Goal: Information Seeking & Learning: Check status

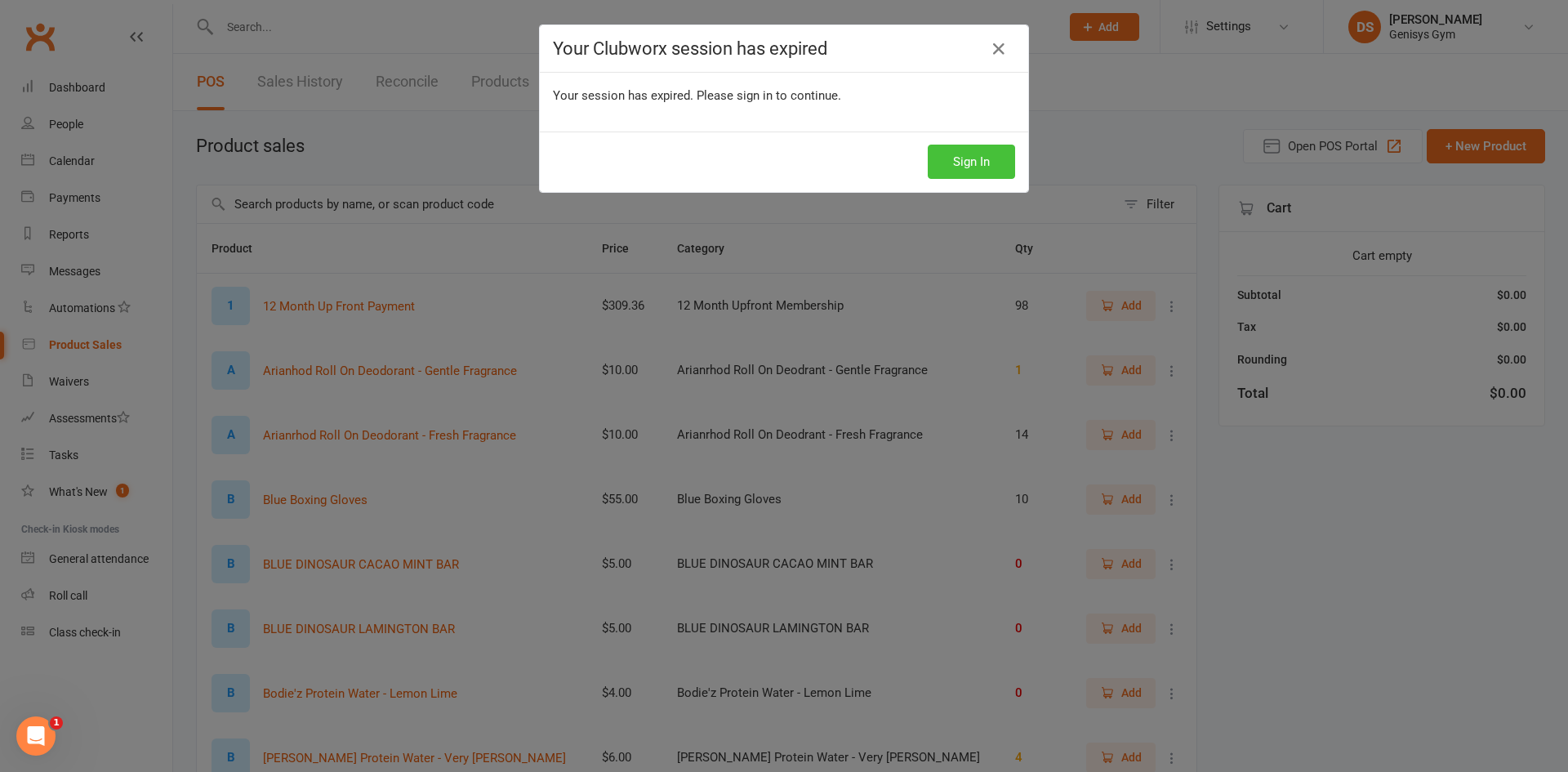
click at [970, 169] on button "Sign In" at bounding box center [972, 162] width 88 height 34
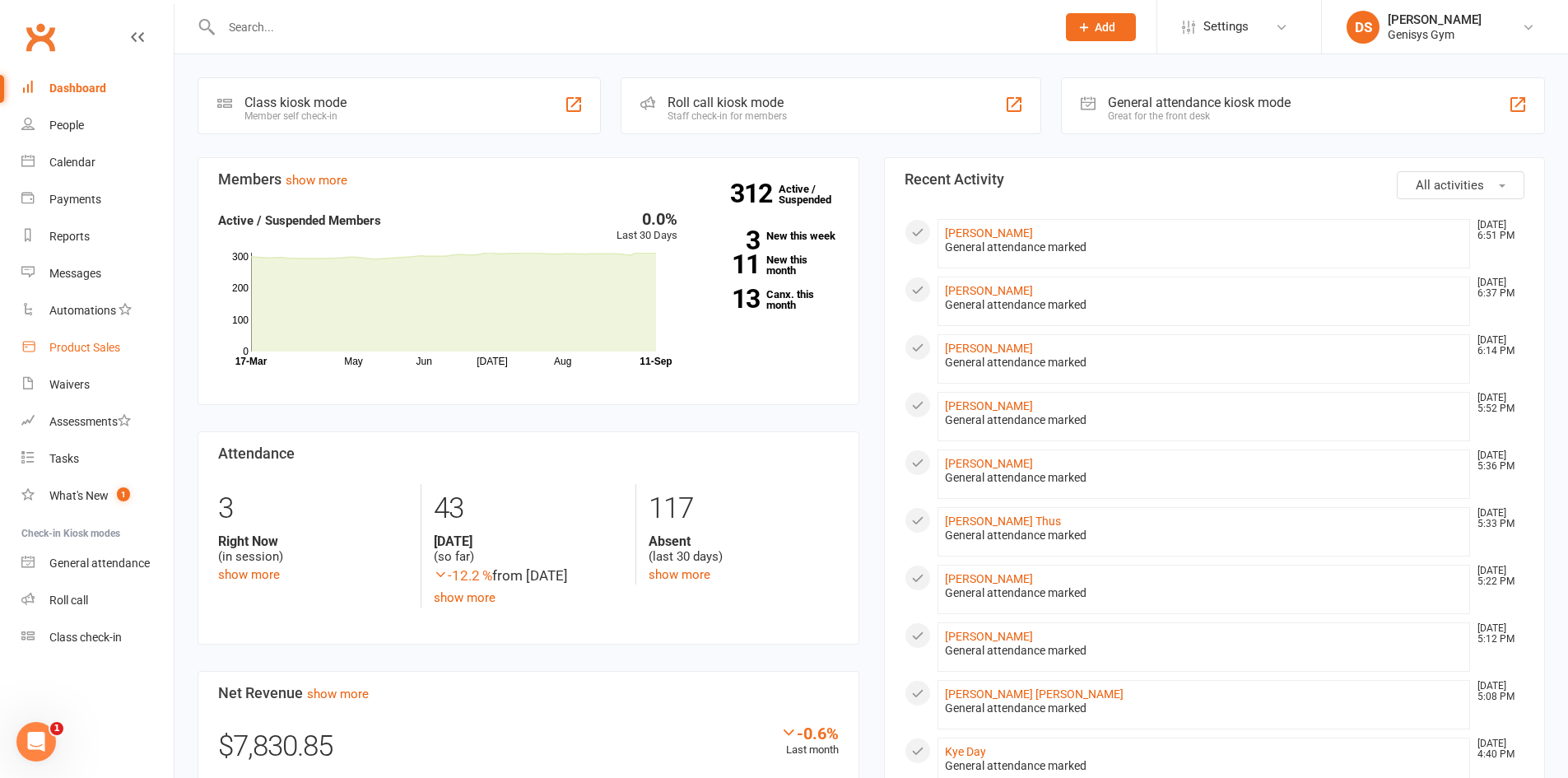
click at [104, 358] on link "Product Sales" at bounding box center [98, 348] width 153 height 37
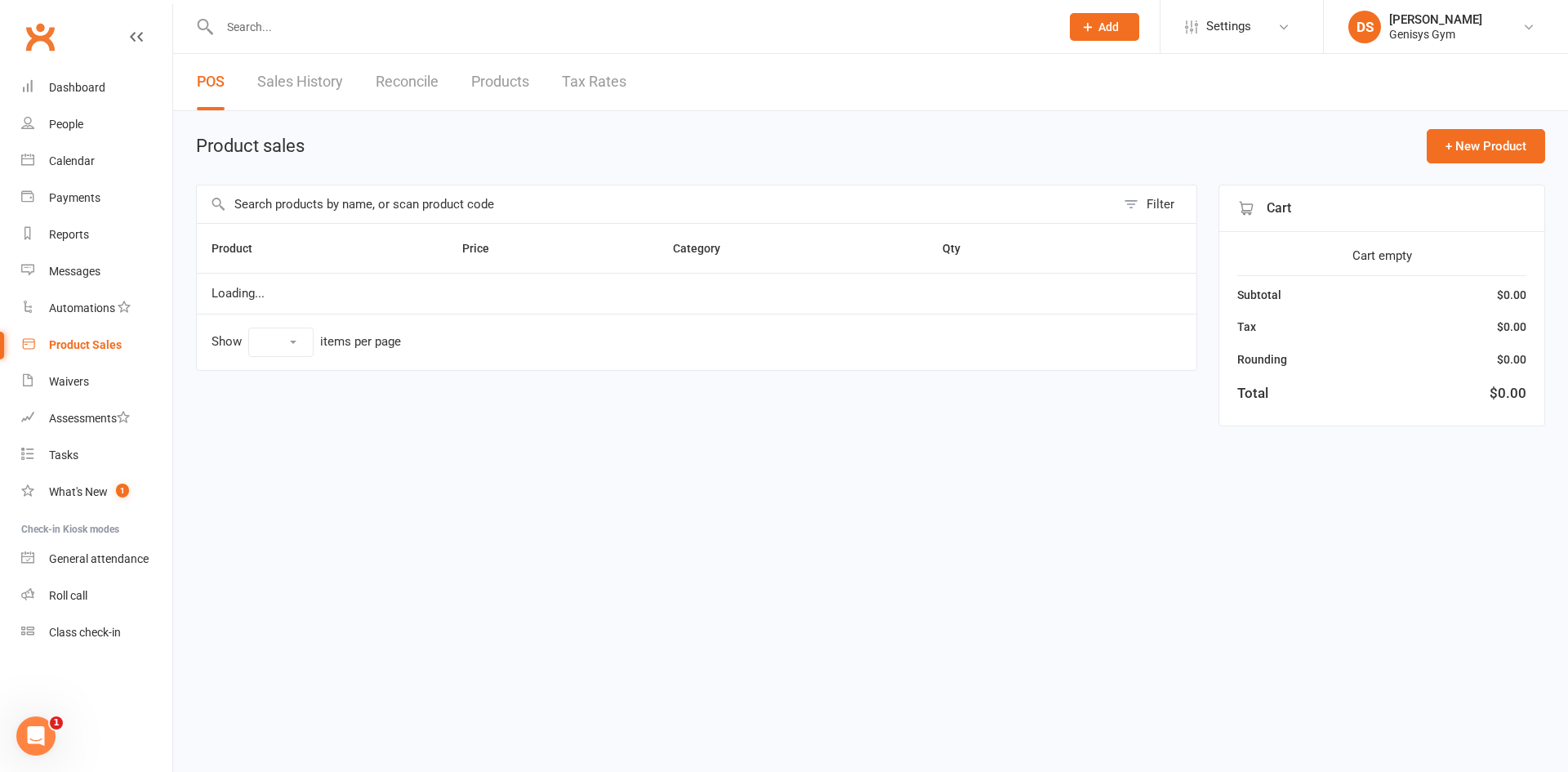
select select "10"
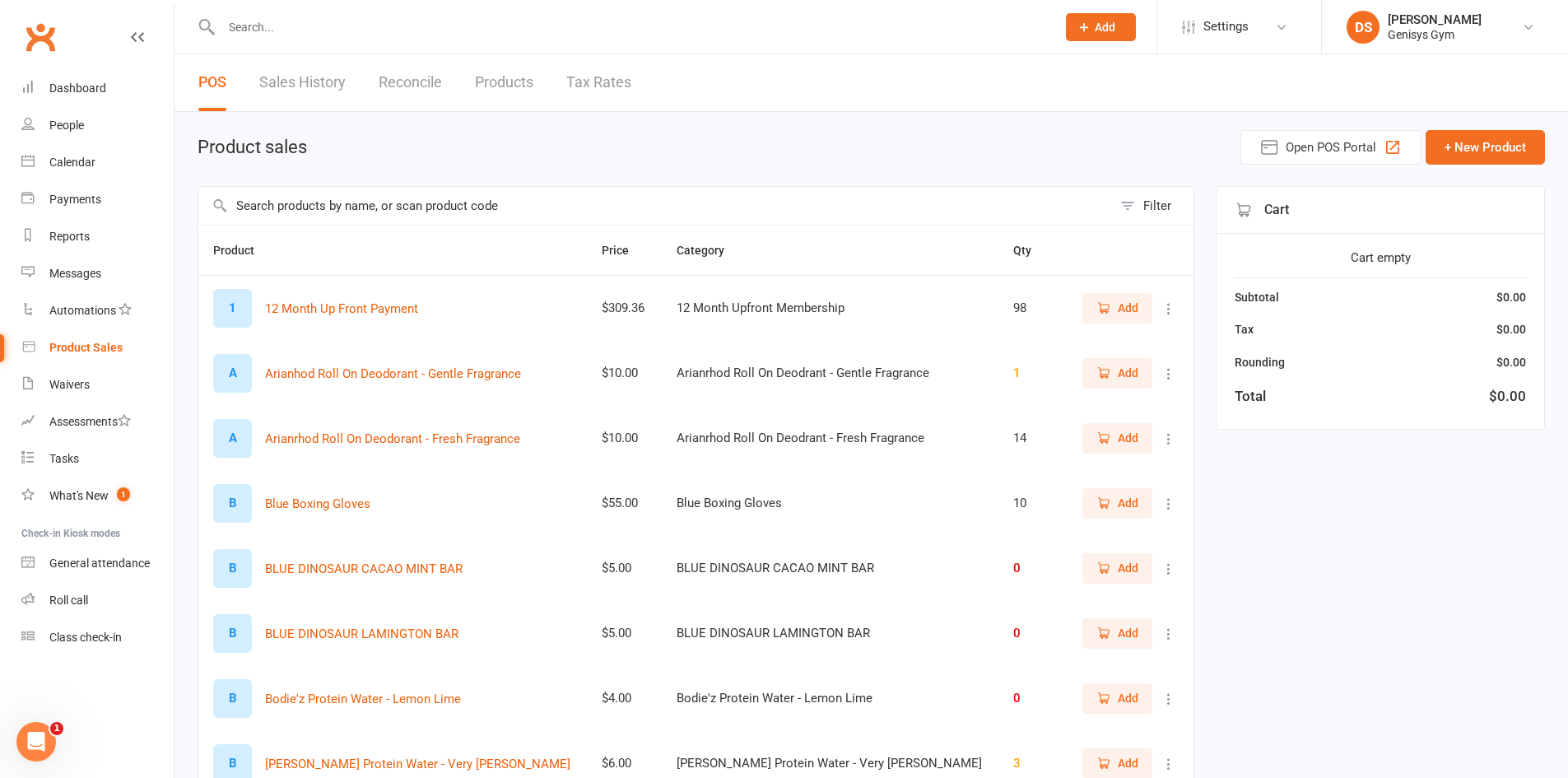
click at [310, 88] on link "Sales History" at bounding box center [303, 82] width 87 height 56
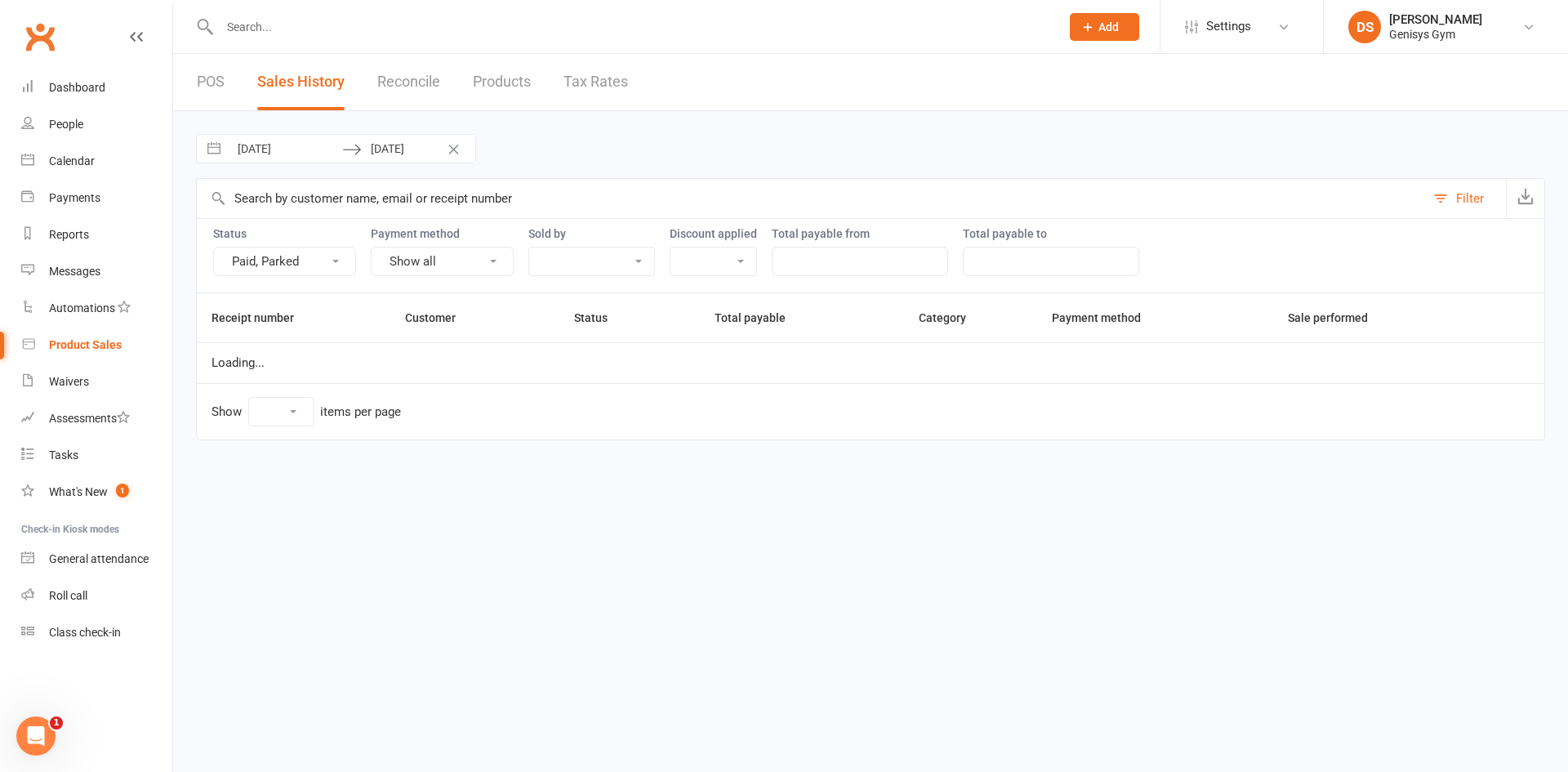
select select "25"
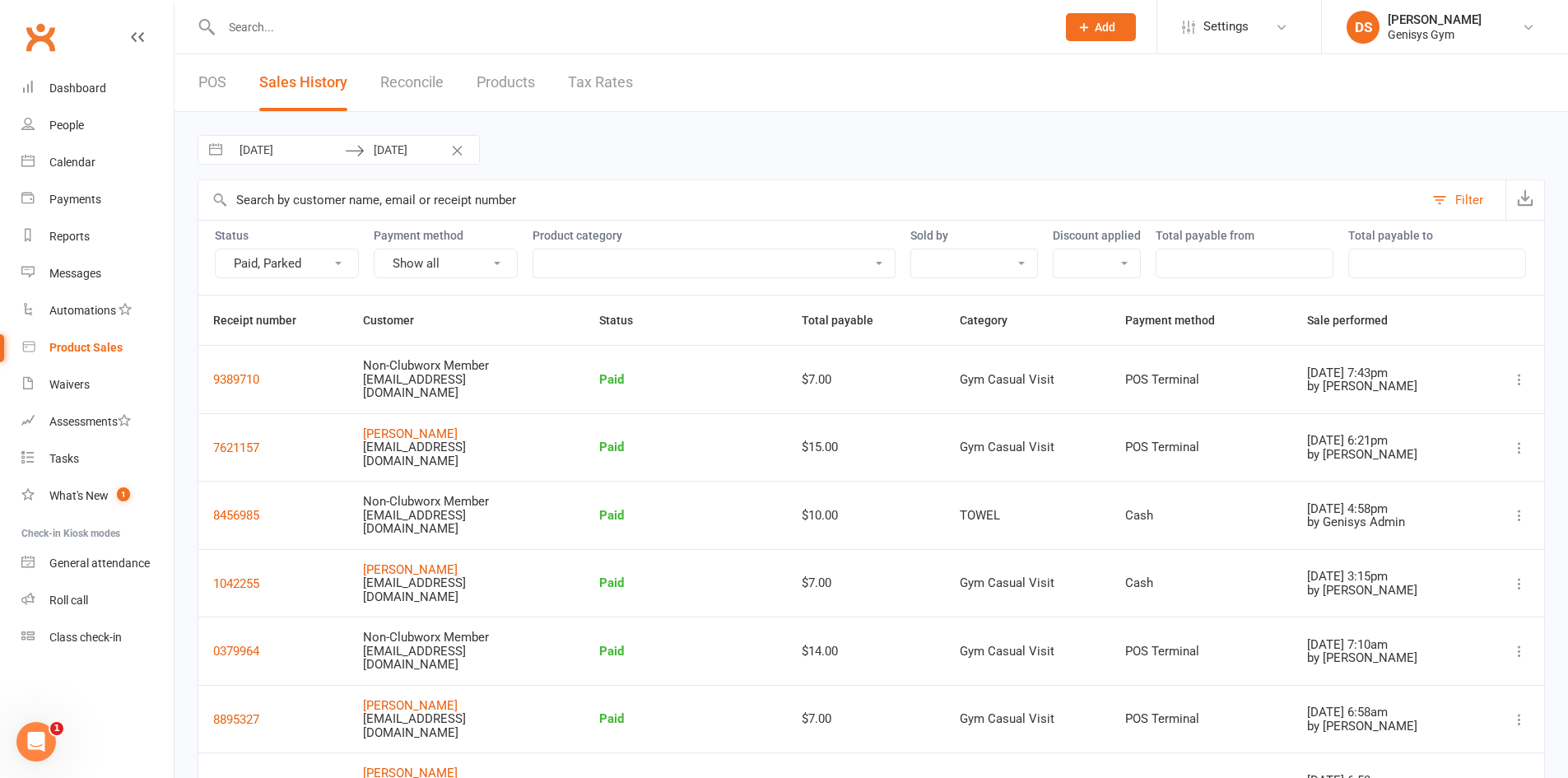
click at [277, 153] on input "[DATE]" at bounding box center [288, 150] width 114 height 28
select select "7"
select select "2025"
select select "8"
select select "2025"
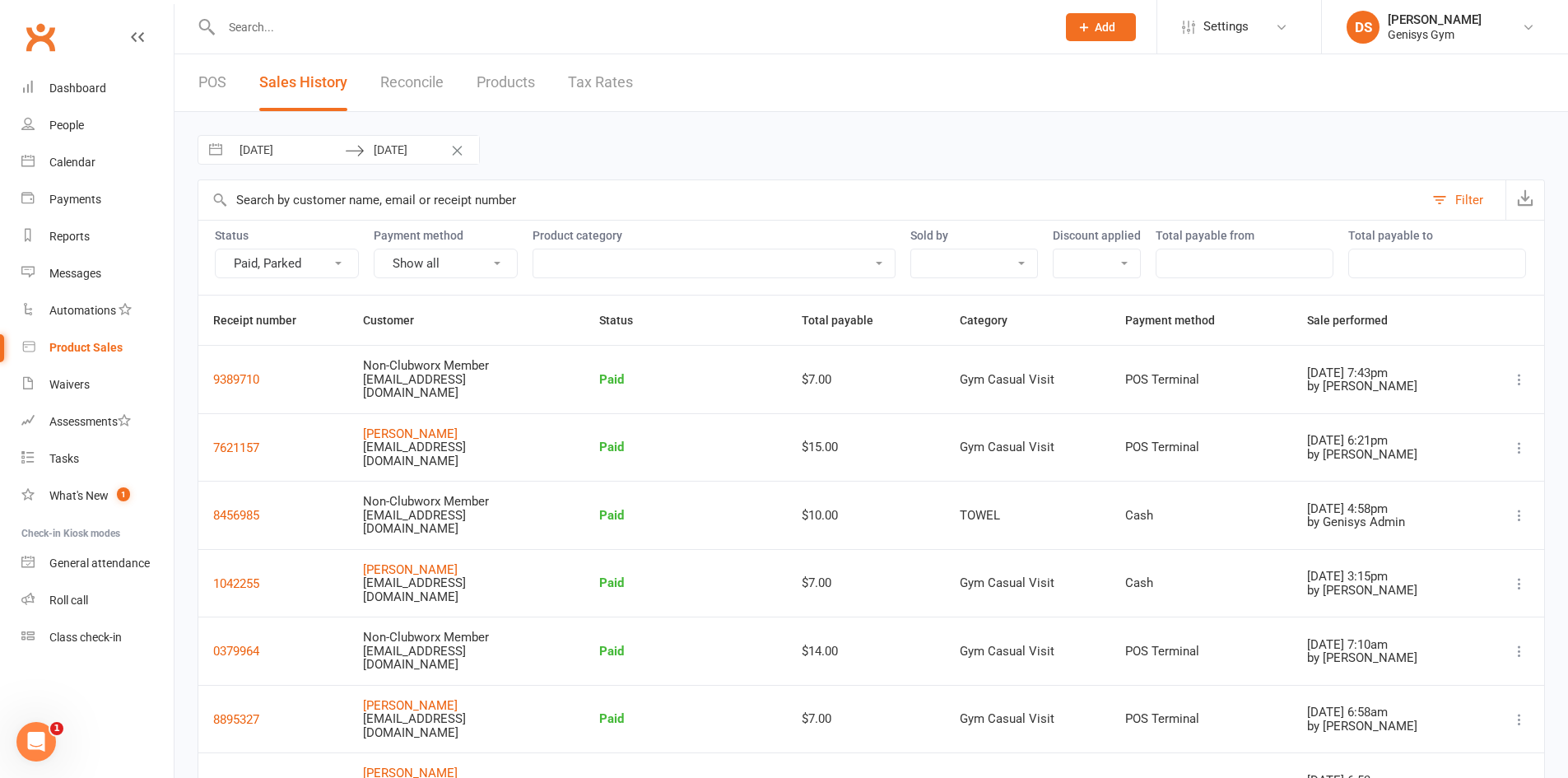
select select "9"
select select "2025"
select select "10"
select select "2025"
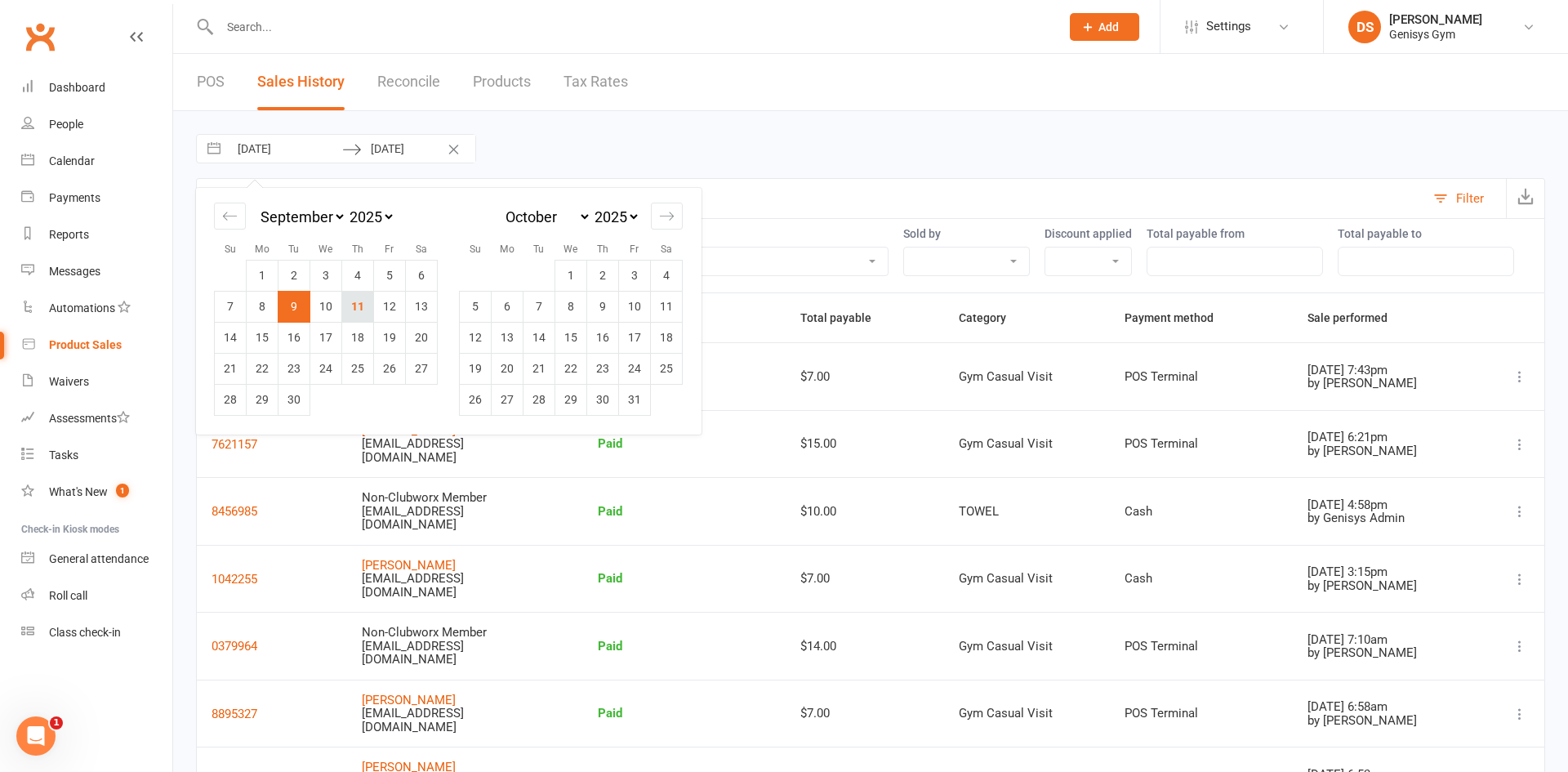
click at [358, 295] on td "11" at bounding box center [358, 306] width 32 height 31
type input "[DATE]"
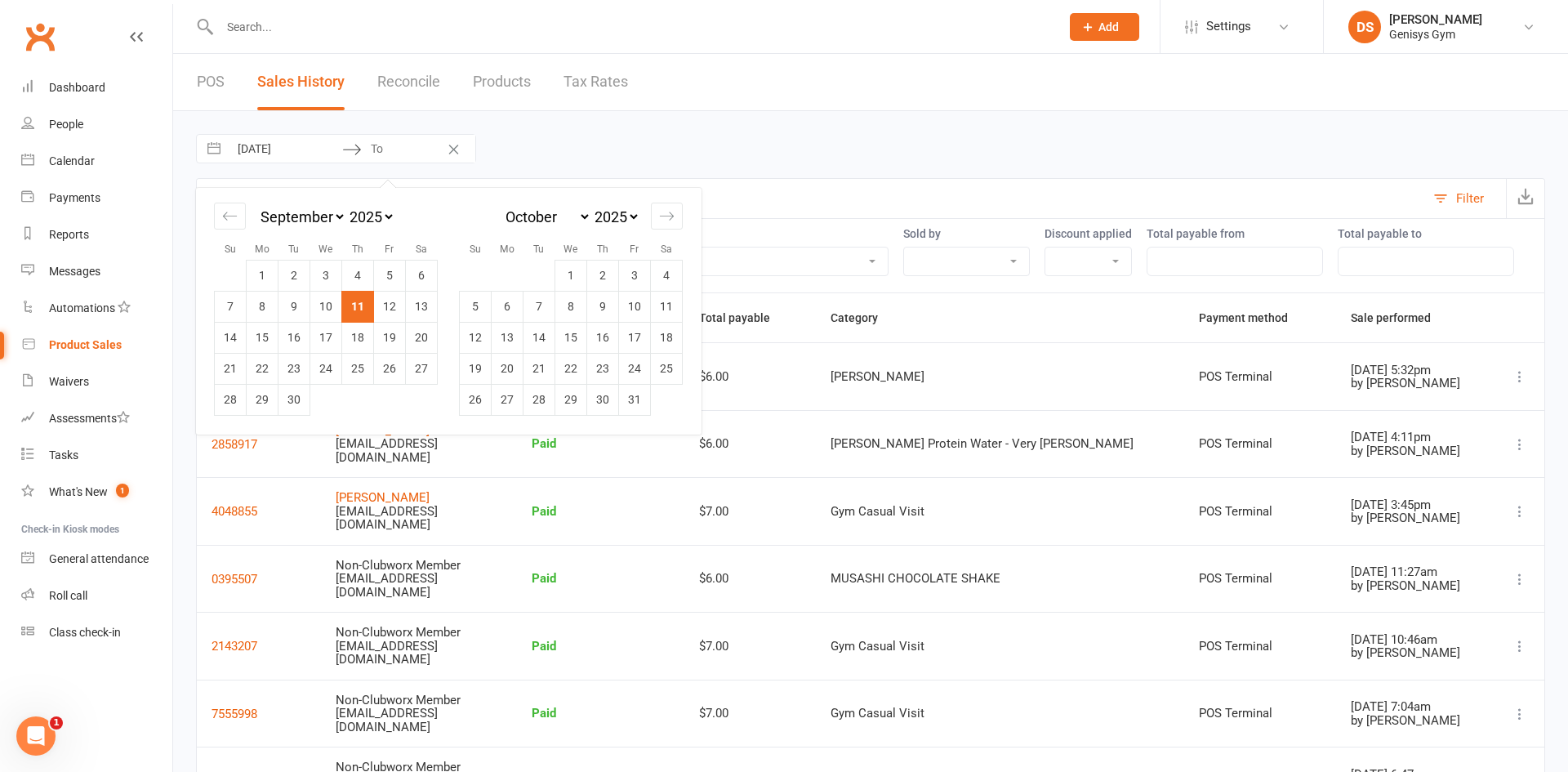
click at [350, 308] on td "11" at bounding box center [358, 306] width 32 height 31
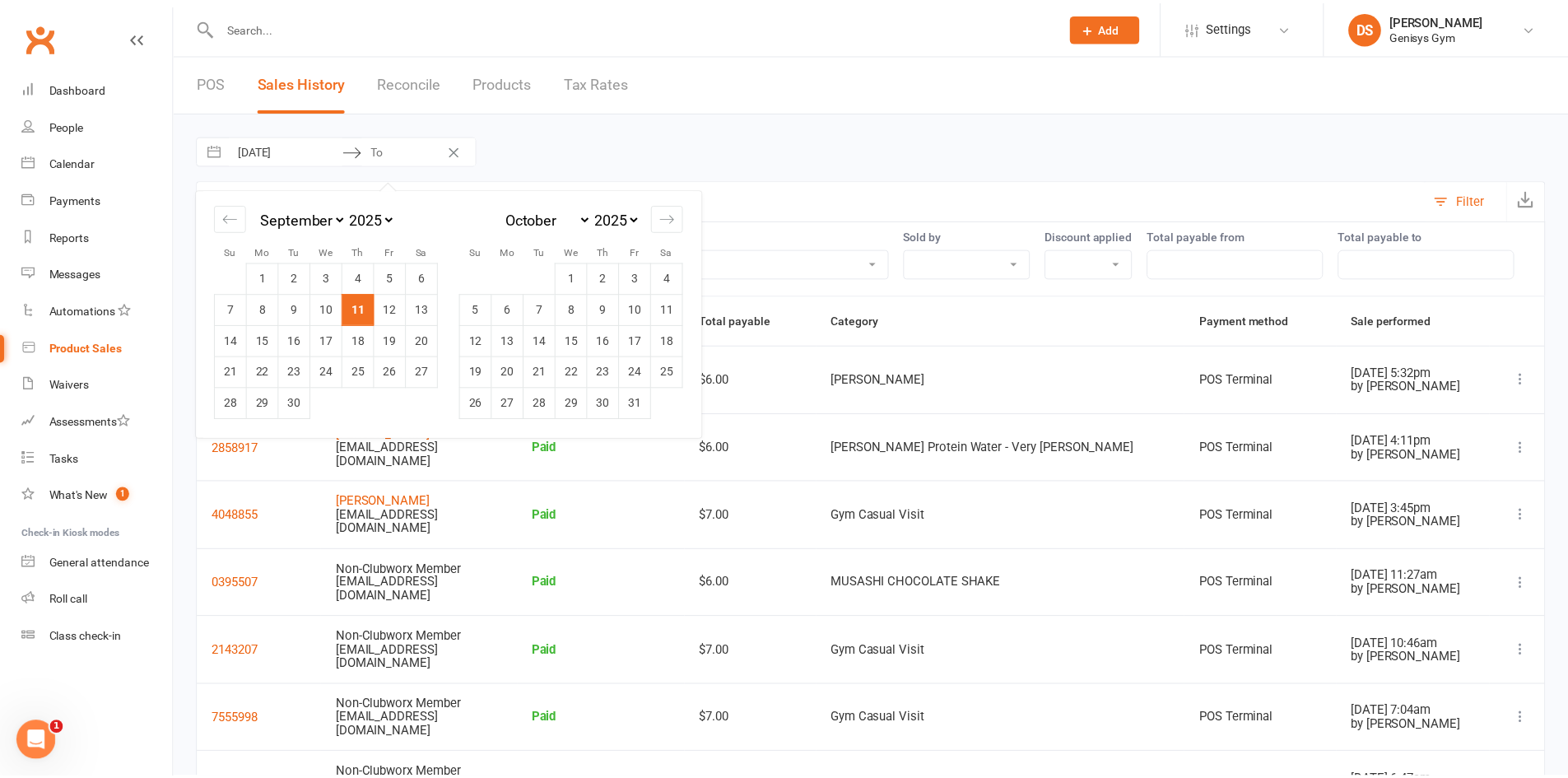
type input "[DATE]"
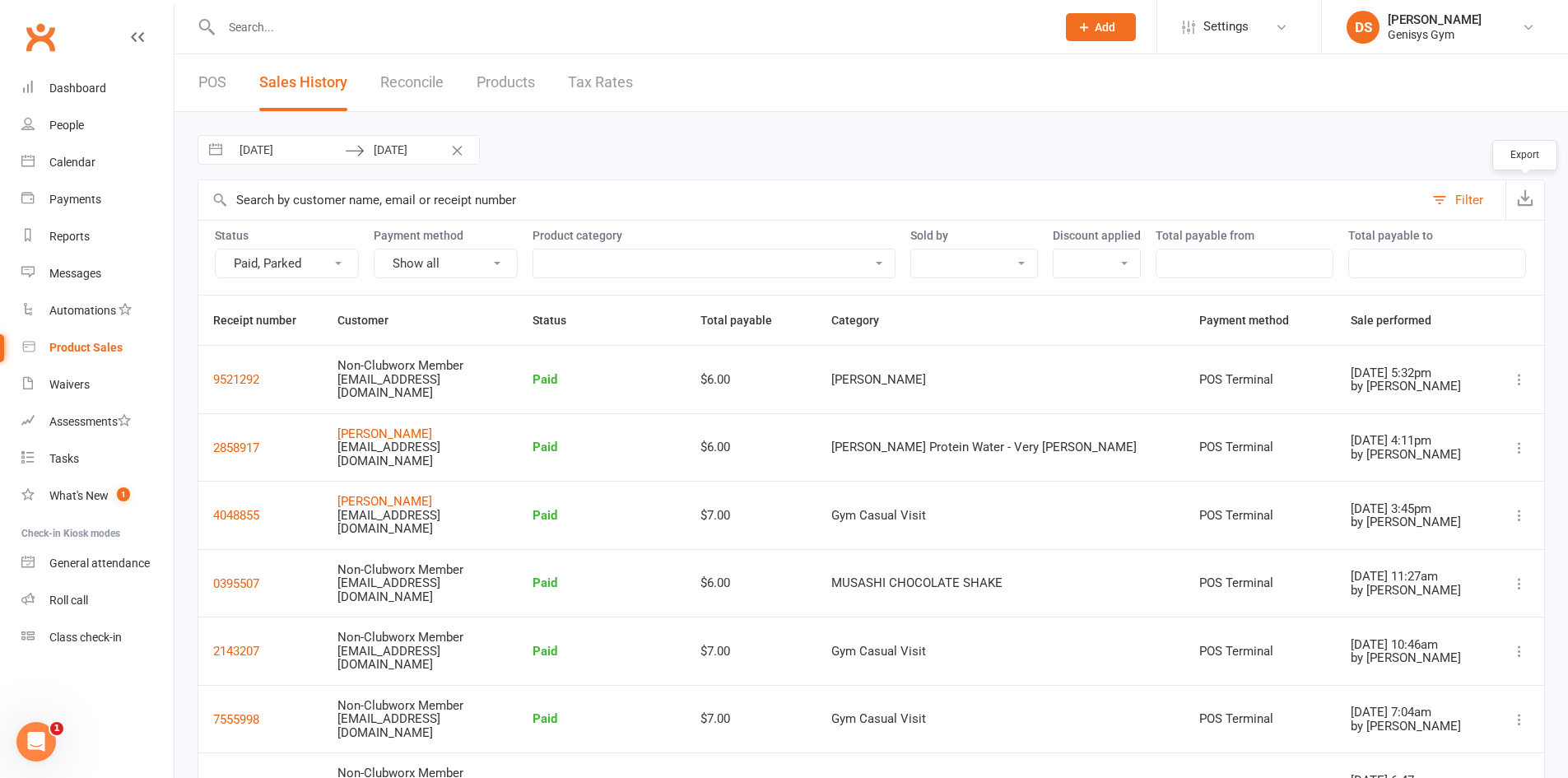
click at [1523, 186] on button "button" at bounding box center [1525, 200] width 39 height 40
click at [73, 235] on div "Reports" at bounding box center [69, 236] width 41 height 13
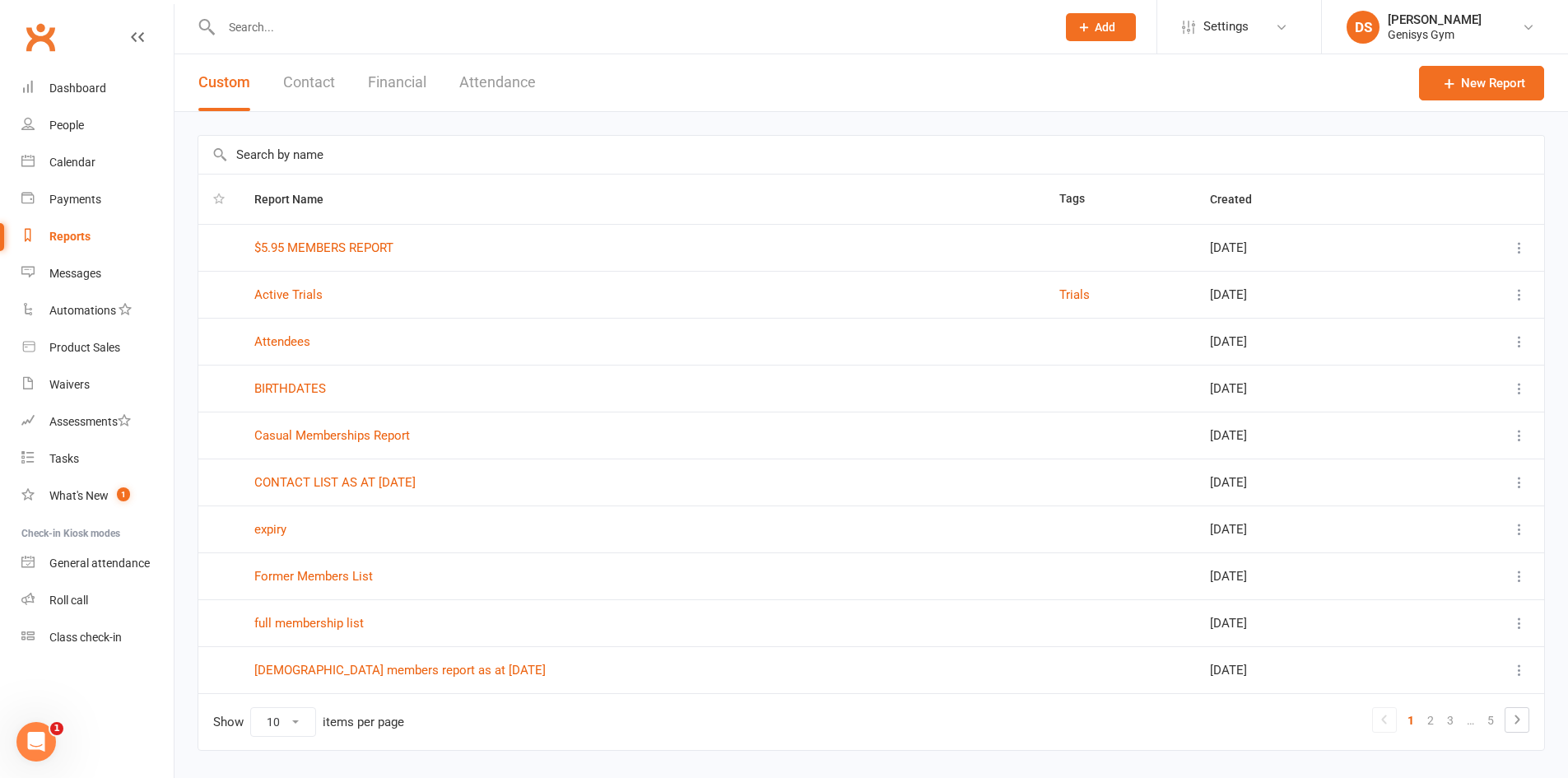
click at [428, 84] on div "Custom Contact Financial Attendance" at bounding box center [367, 82] width 385 height 56
click at [403, 92] on button "Financial" at bounding box center [396, 82] width 58 height 56
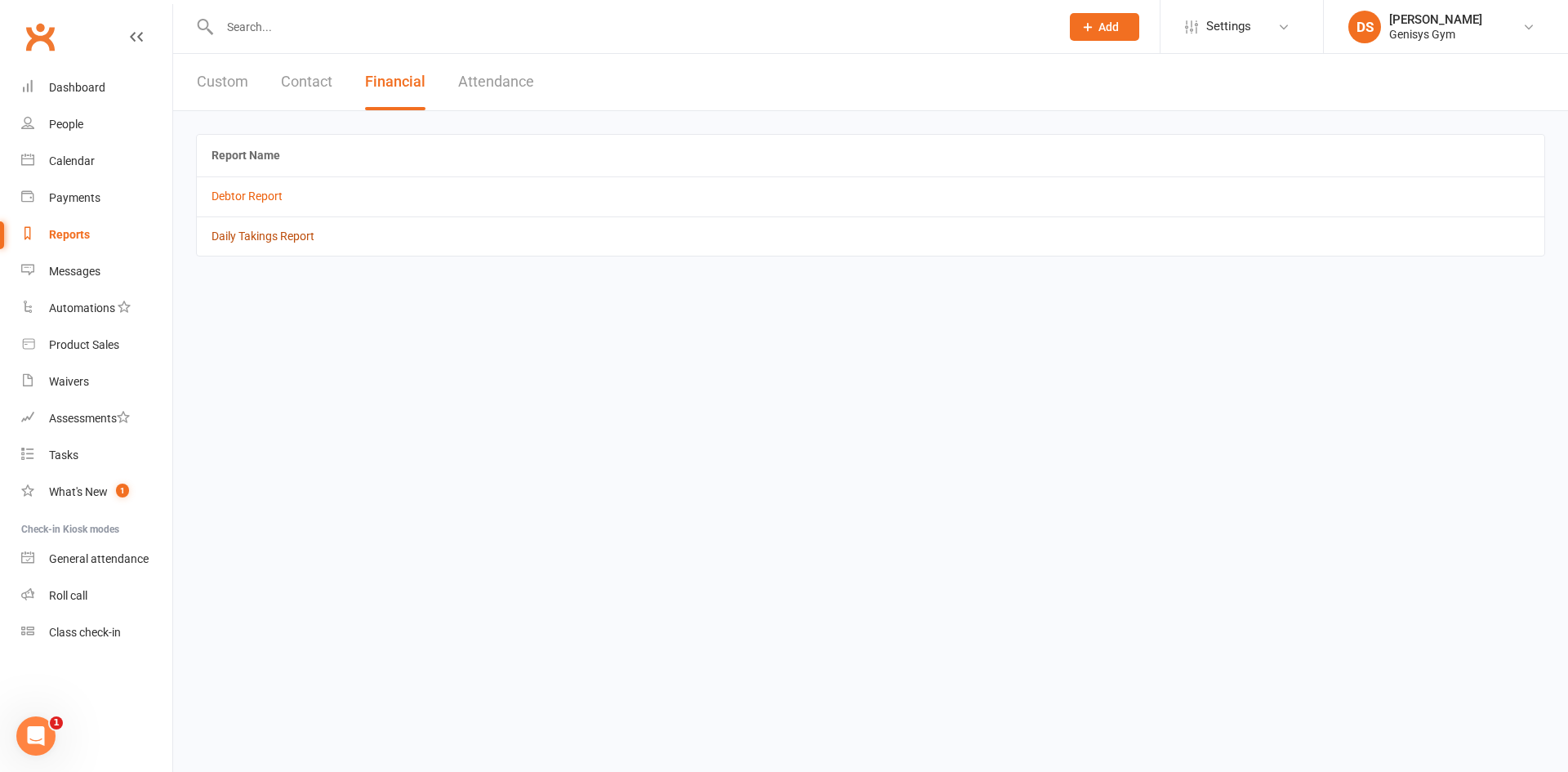
click at [249, 230] on link "Daily Takings Report" at bounding box center [263, 236] width 103 height 13
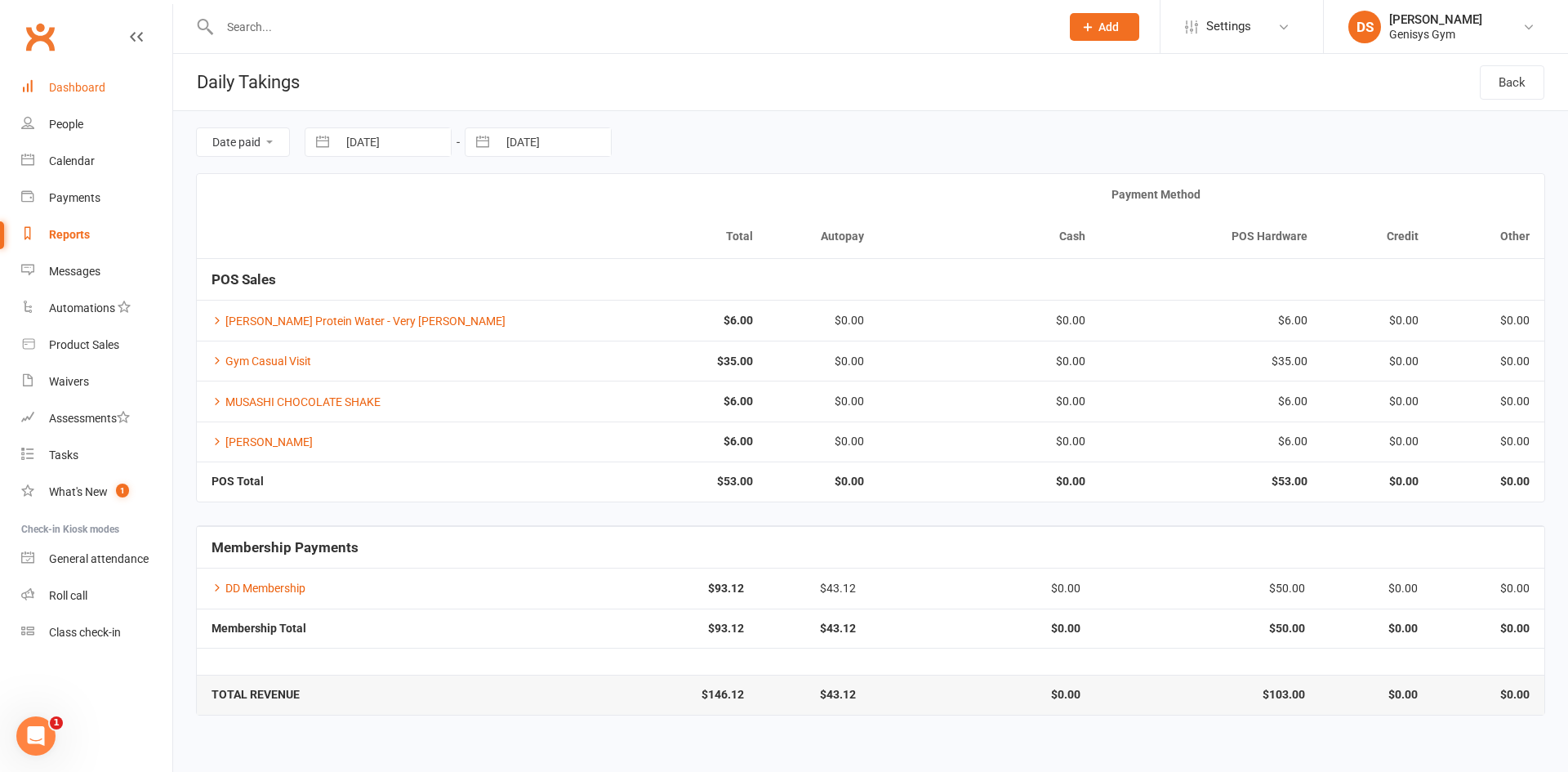
click at [101, 89] on div "Dashboard" at bounding box center [77, 87] width 56 height 13
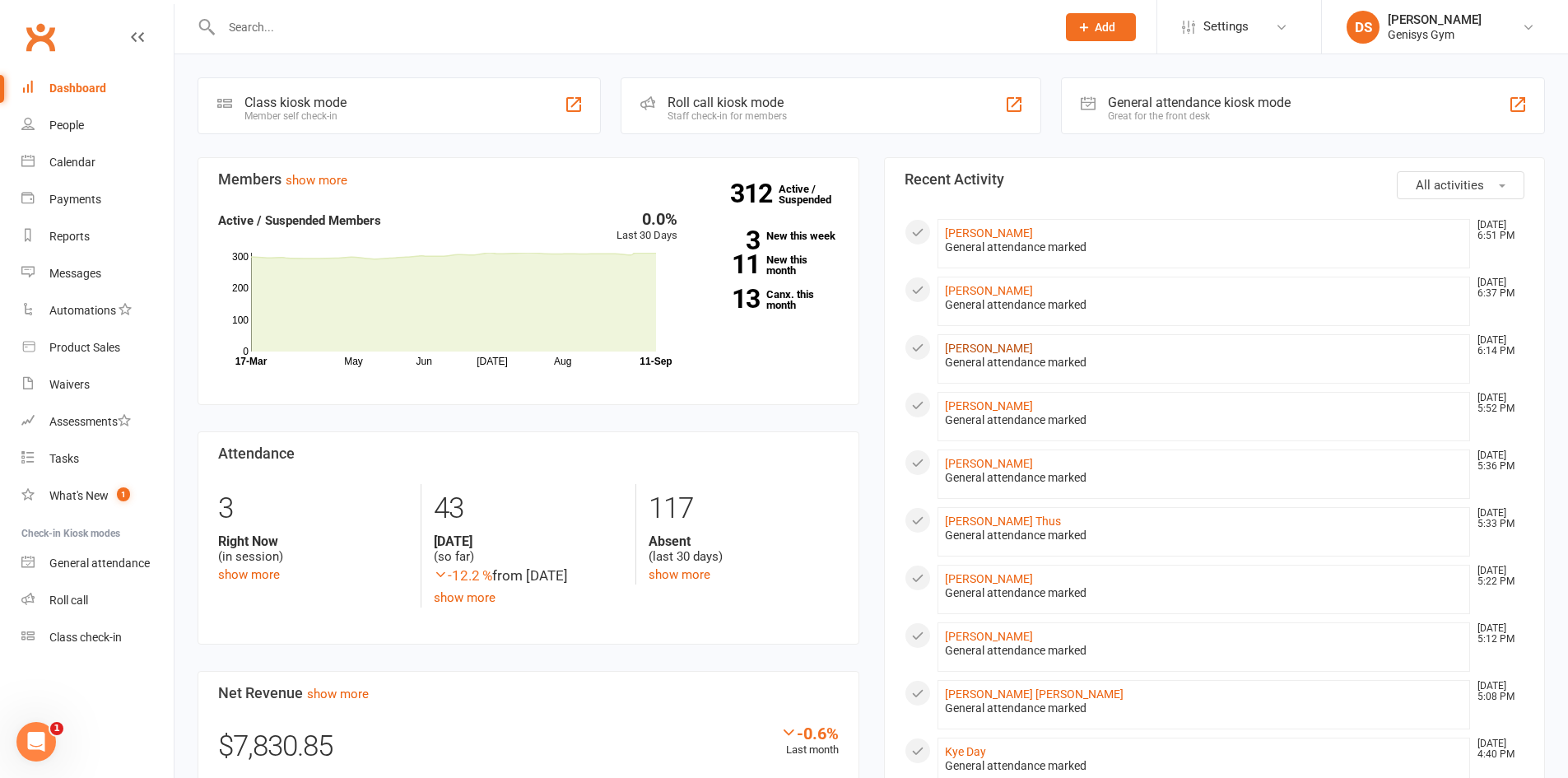
click at [997, 348] on link "[PERSON_NAME]" at bounding box center [990, 348] width 88 height 13
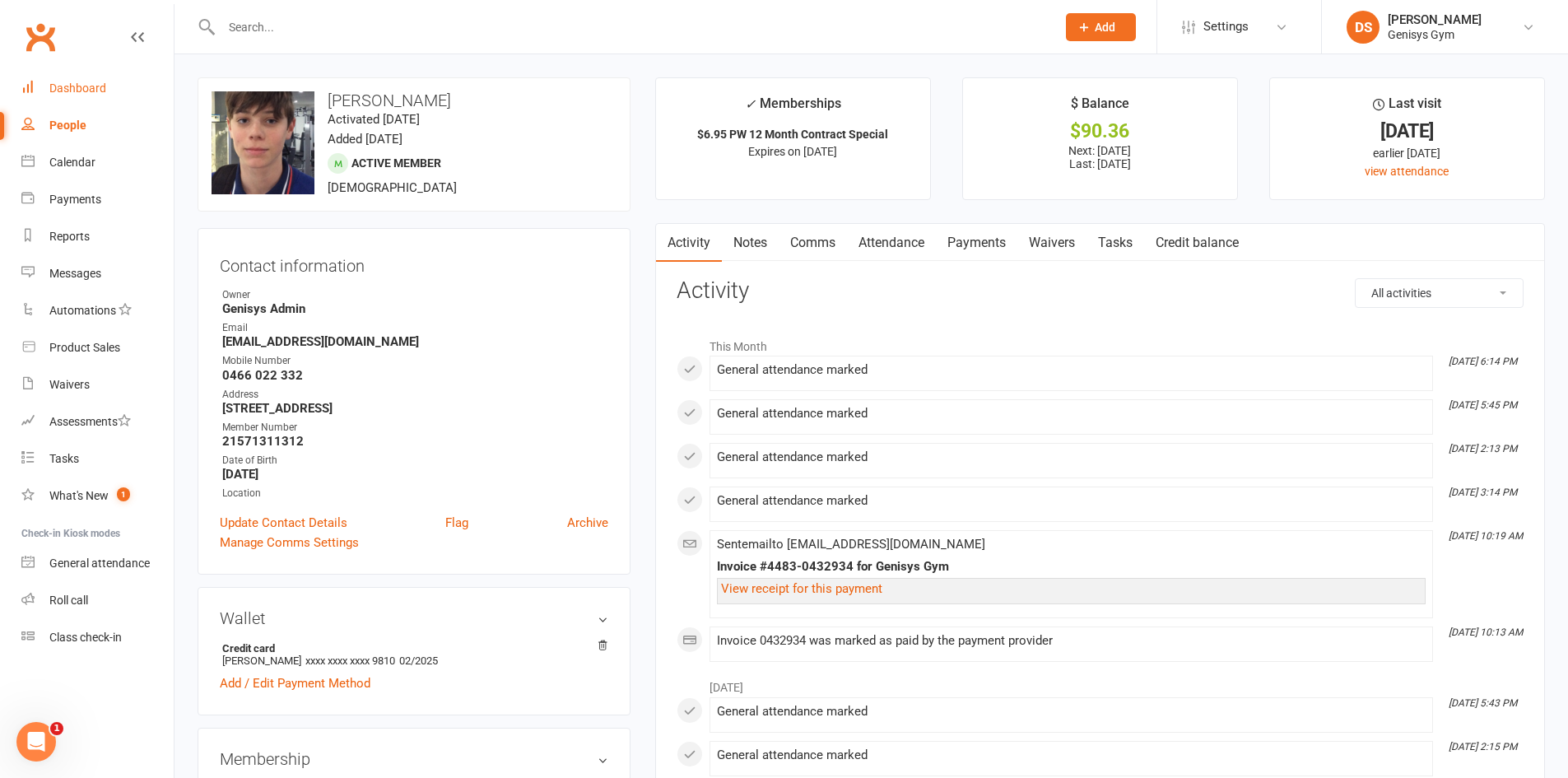
click at [94, 84] on div "Dashboard" at bounding box center [77, 88] width 56 height 13
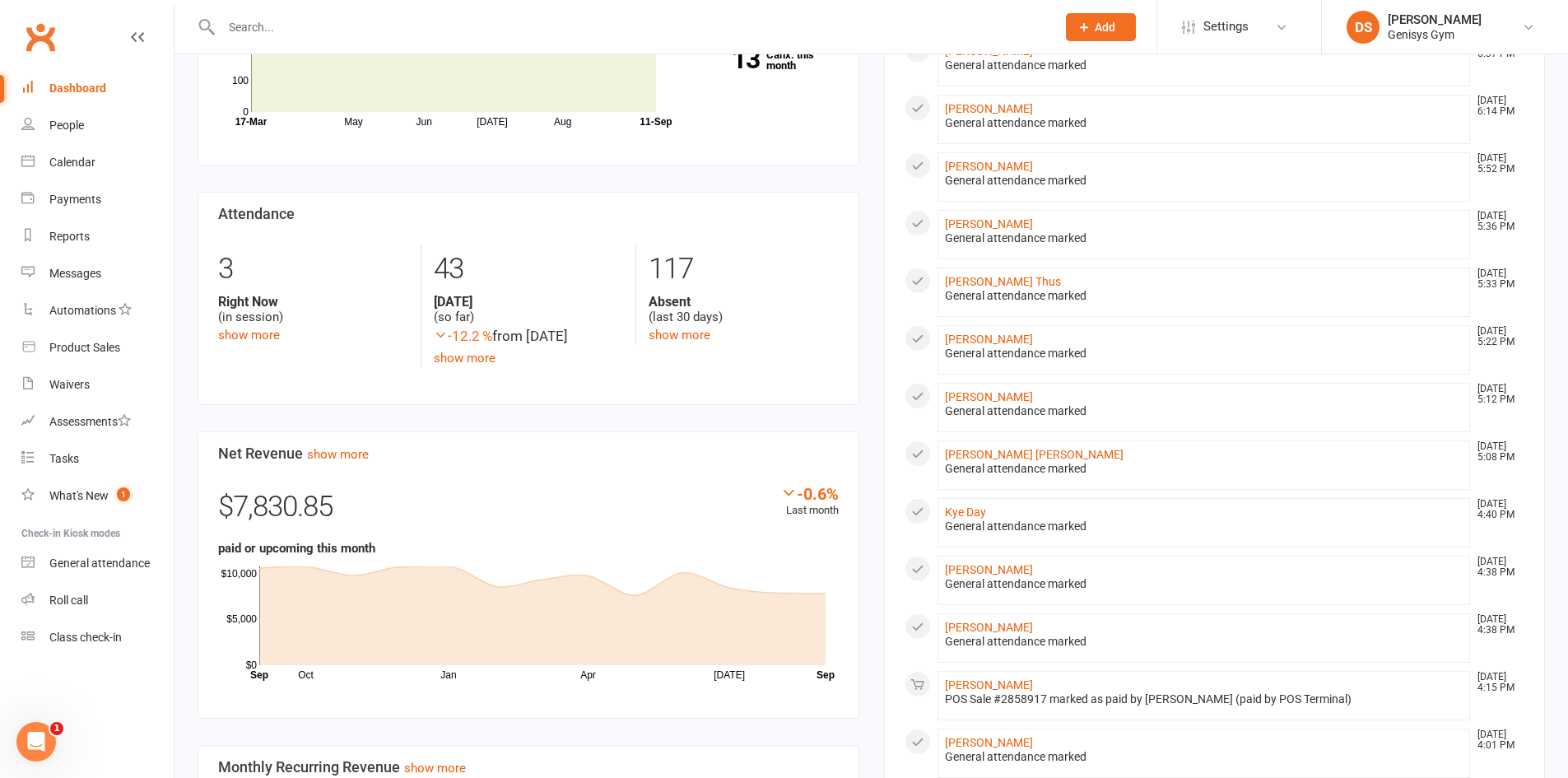
scroll to position [330, 0]
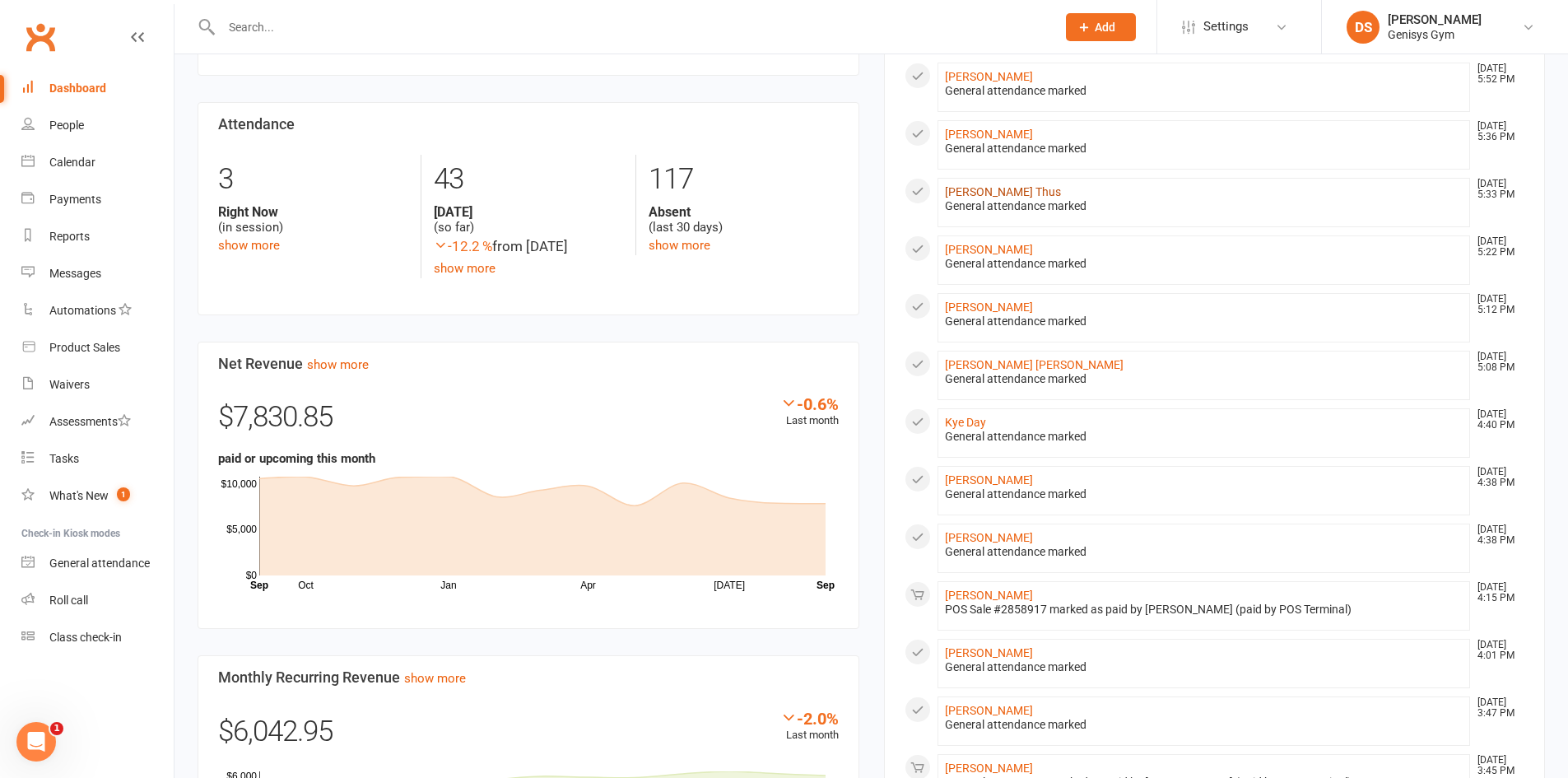
click at [957, 186] on link "[PERSON_NAME] Thus" at bounding box center [1003, 192] width 116 height 13
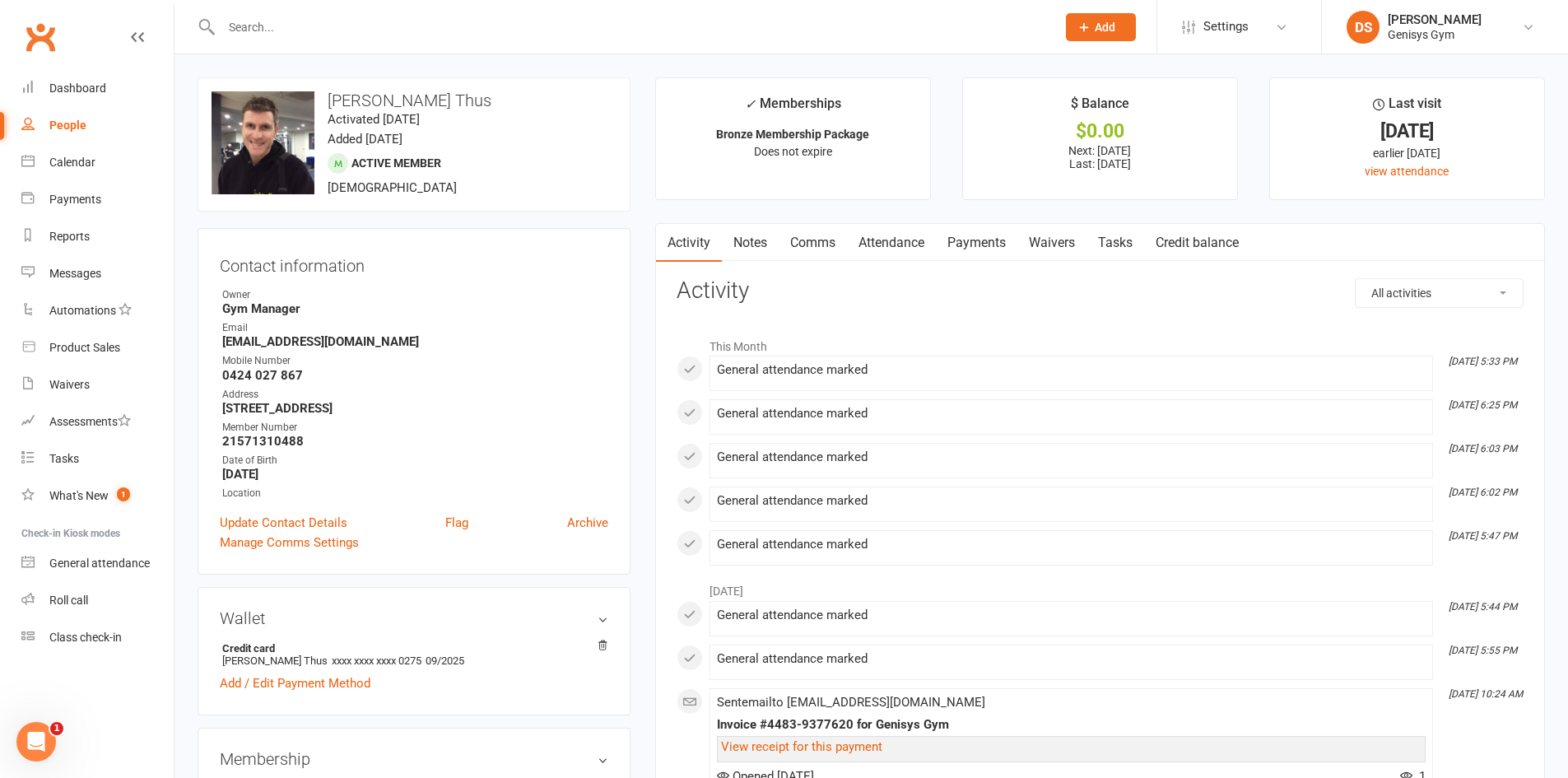
click at [993, 244] on link "Payments" at bounding box center [977, 243] width 82 height 38
